Goal: Task Accomplishment & Management: Use online tool/utility

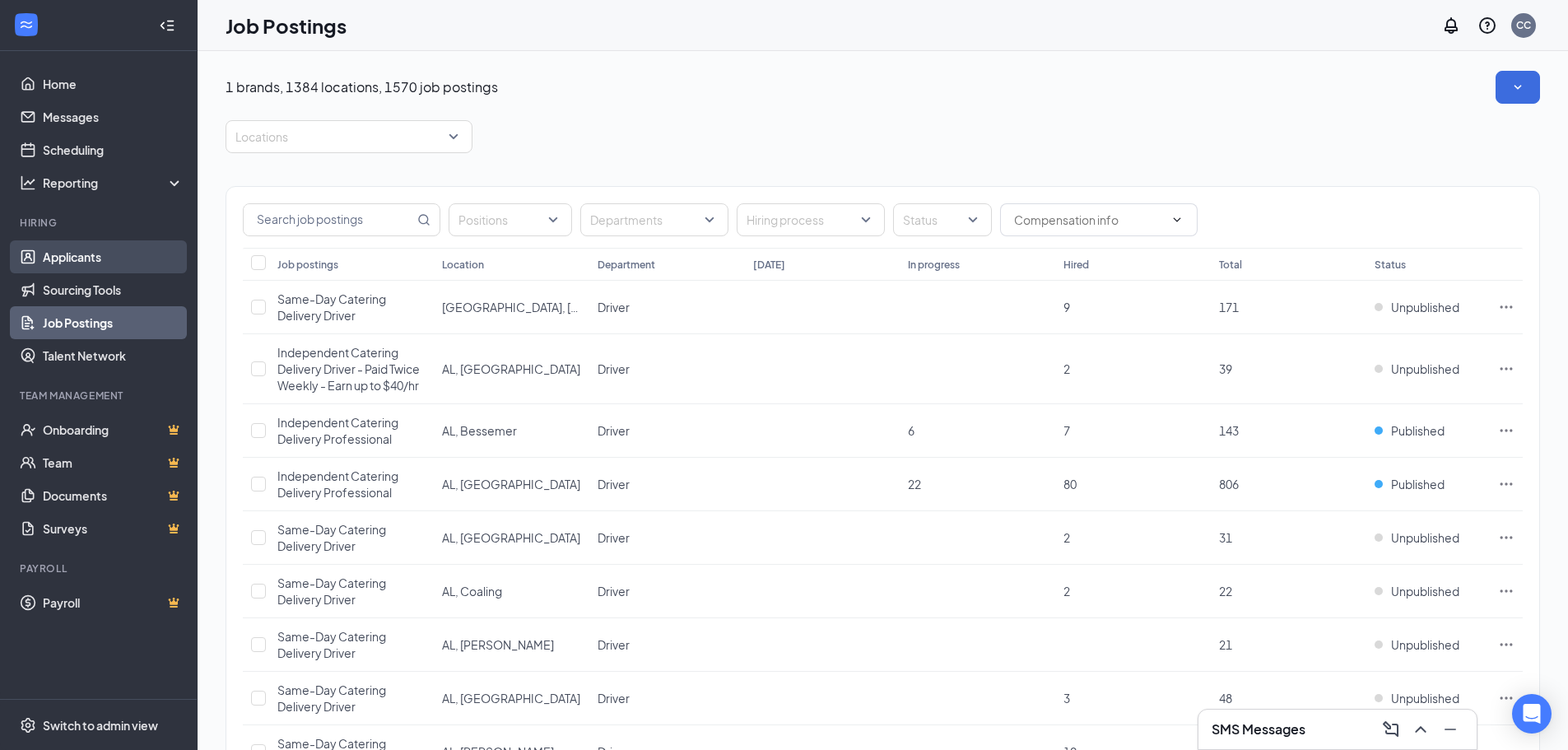
click at [83, 261] on link "Applicants" at bounding box center [114, 257] width 141 height 33
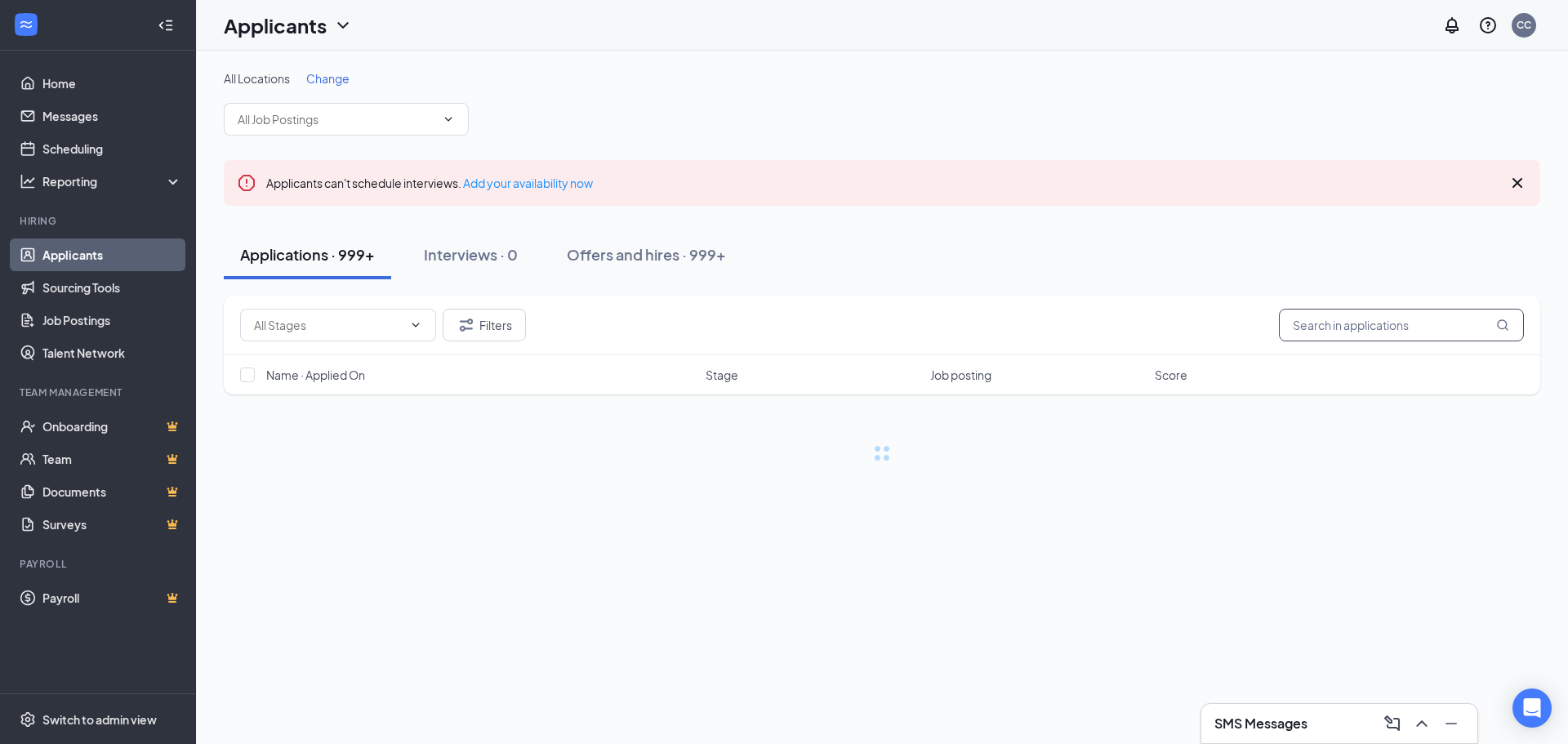
click at [1291, 325] on input "text" at bounding box center [1401, 325] width 245 height 32
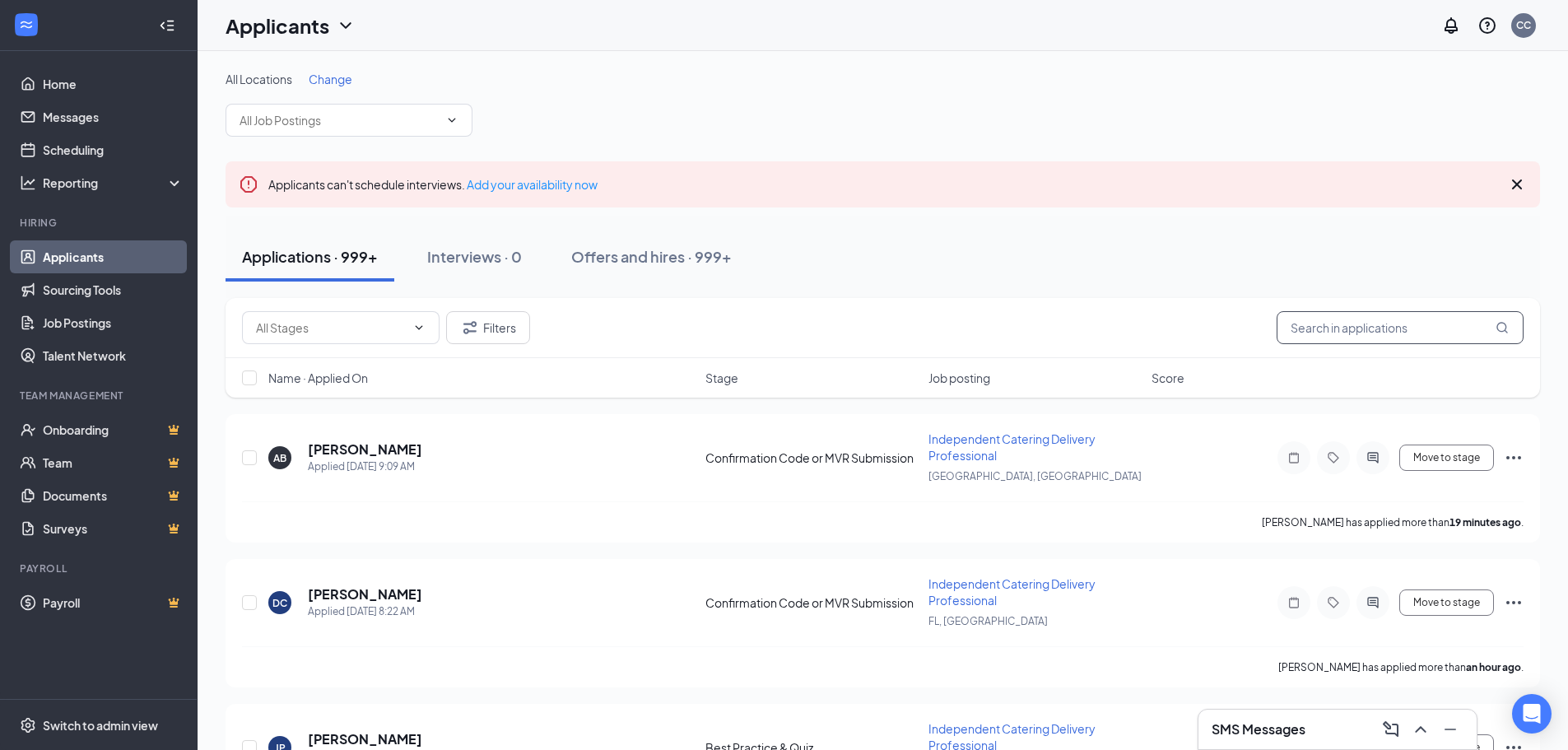
paste input "[PERSON_NAME]"
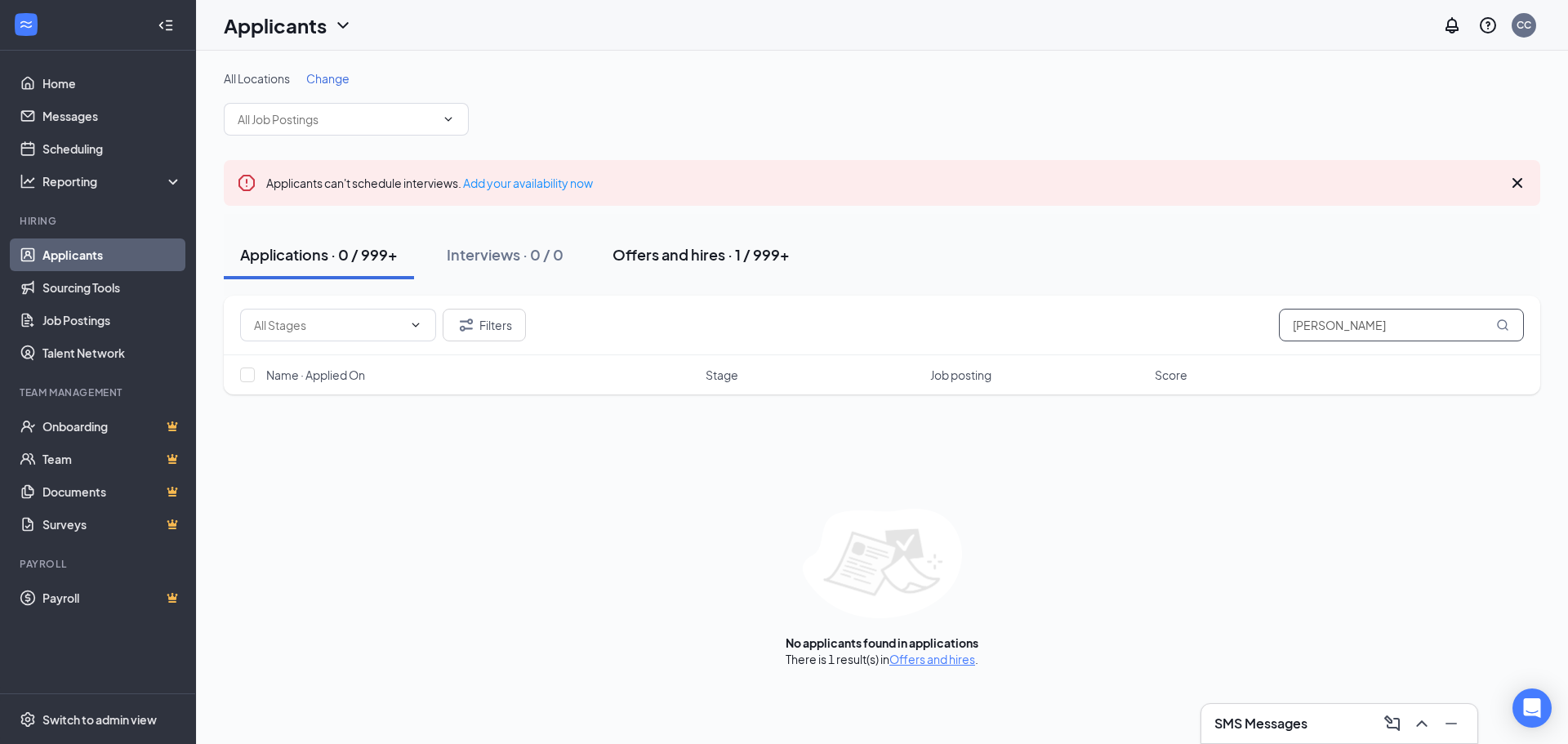
type input "[PERSON_NAME]"
click at [697, 254] on div "Offers and hires · 1 / 999+" at bounding box center [701, 255] width 178 height 21
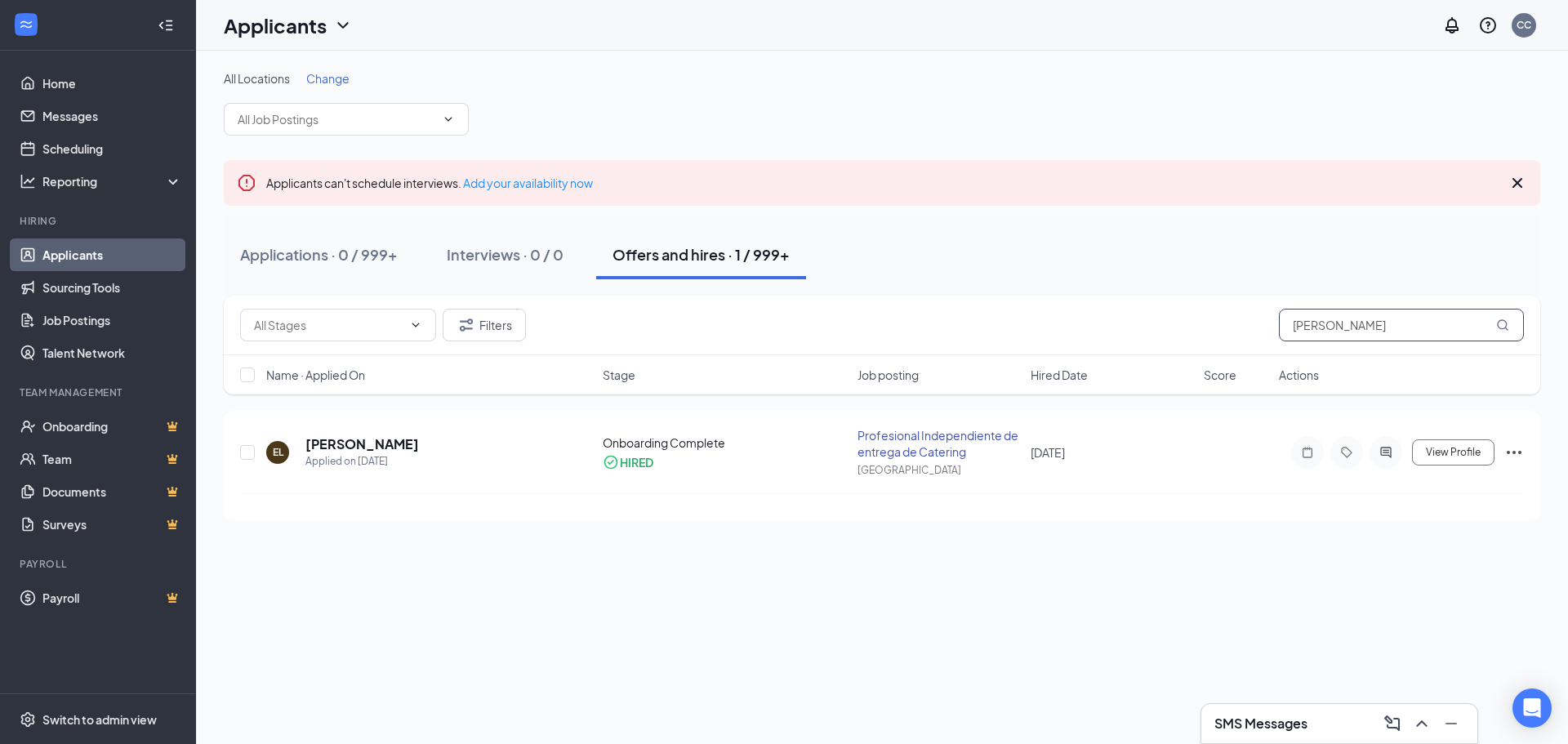
drag, startPoint x: 1383, startPoint y: 320, endPoint x: 1223, endPoint y: 328, distance: 160.2
click at [1221, 332] on div "Filters [PERSON_NAME]" at bounding box center [881, 325] width 1284 height 32
click at [1332, 323] on input "text" at bounding box center [1401, 325] width 245 height 32
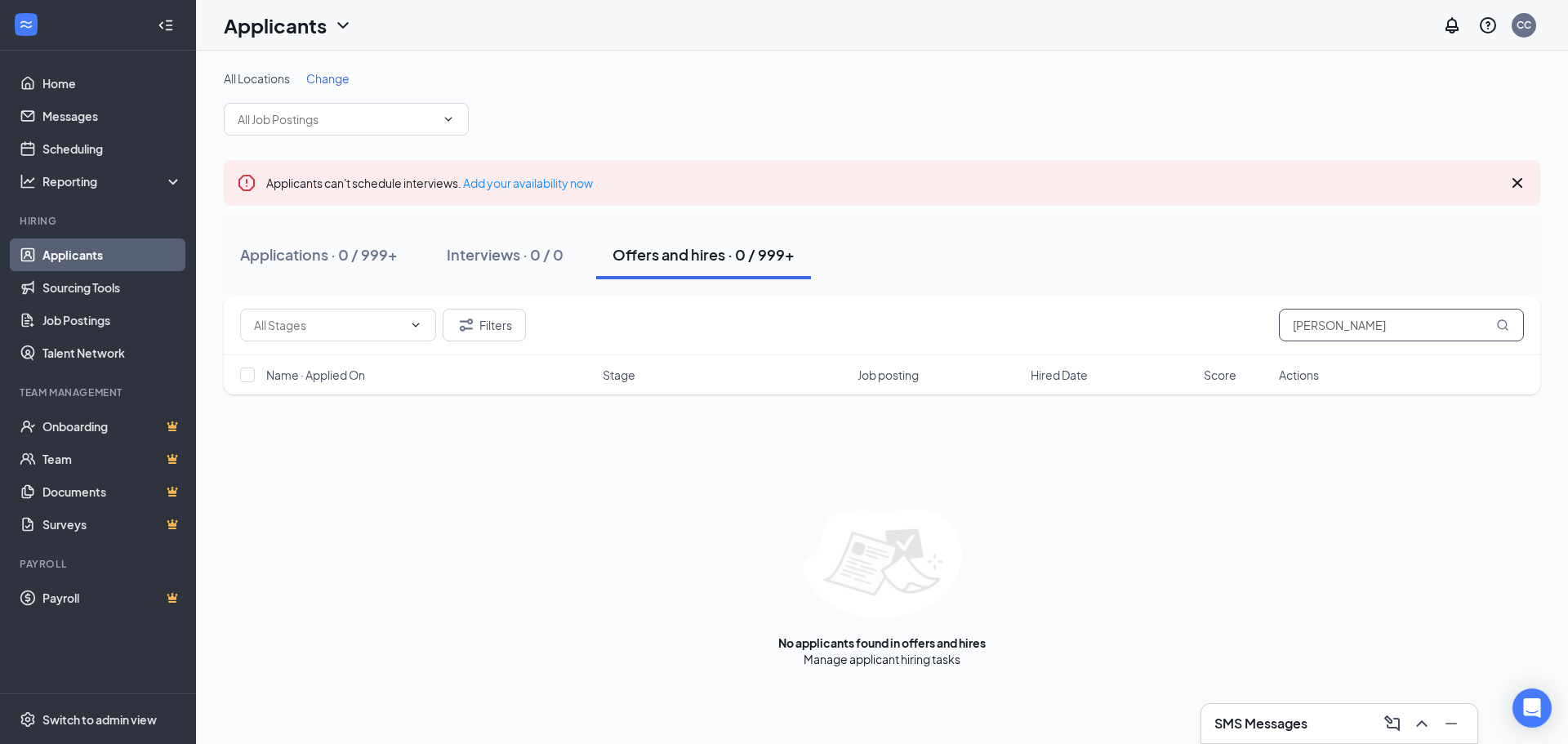
click at [1294, 327] on input "[PERSON_NAME]" at bounding box center [1401, 325] width 245 height 32
type input "[PERSON_NAME]"
